Goal: Task Accomplishment & Management: Complete application form

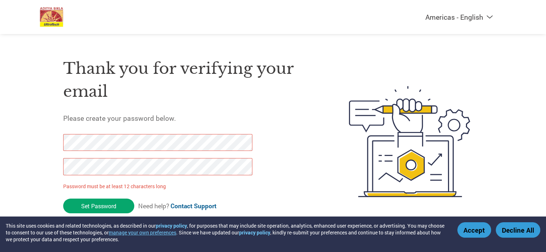
drag, startPoint x: 102, startPoint y: 201, endPoint x: 93, endPoint y: 153, distance: 49.3
click at [93, 153] on div at bounding box center [153, 158] width 181 height 48
click at [18, 134] on div "Americas - English Américas - Español [GEOGRAPHIC_DATA] - Português Amériques -…" at bounding box center [273, 113] width 546 height 226
click at [32, 168] on div "Americas - English Américas - Español [GEOGRAPHIC_DATA] - Português Amériques -…" at bounding box center [273, 113] width 546 height 226
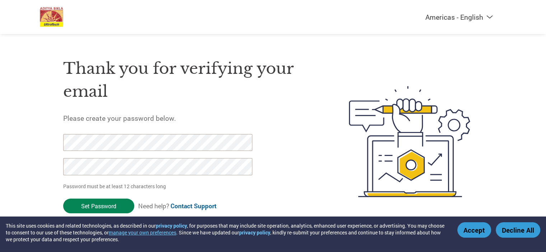
click at [125, 206] on input "Set Password" at bounding box center [98, 206] width 71 height 15
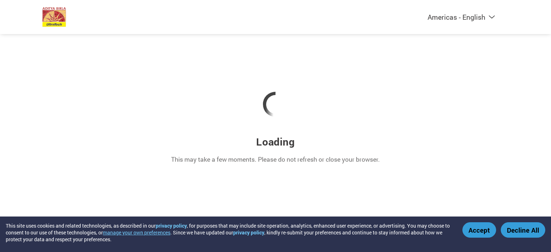
click at [473, 230] on button "Accept" at bounding box center [479, 229] width 34 height 15
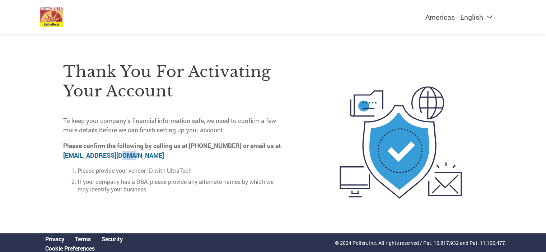
drag, startPoint x: 132, startPoint y: 156, endPoint x: 119, endPoint y: 156, distance: 12.6
click at [119, 156] on p "Please confirm the following by calling us at [PHONE_NUMBER] or email us at [EM…" at bounding box center [174, 150] width 222 height 19
drag, startPoint x: 147, startPoint y: 181, endPoint x: 136, endPoint y: 181, distance: 10.4
click at [136, 181] on li "If your company has a DBA, please provide any alternate names by which we may i…" at bounding box center [181, 185] width 208 height 15
click at [141, 183] on li "If your company has a DBA, please provide any alternate names by which we may i…" at bounding box center [181, 185] width 208 height 15
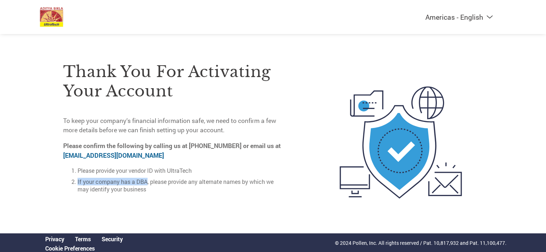
drag, startPoint x: 147, startPoint y: 182, endPoint x: 76, endPoint y: 183, distance: 70.3
click at [77, 182] on li "If your company has a DBA, please provide any alternate names by which we may i…" at bounding box center [181, 185] width 208 height 15
copy li "If your company has a DBA"
drag, startPoint x: 133, startPoint y: 155, endPoint x: 63, endPoint y: 155, distance: 70.3
click at [63, 155] on p "Please confirm the following by calling us at [PHONE_NUMBER] or email us at [EM…" at bounding box center [174, 150] width 222 height 19
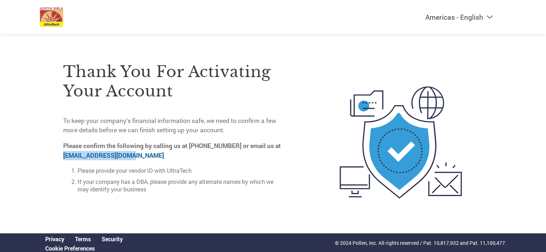
copy link "[EMAIL_ADDRESS][DOMAIN_NAME]"
